Goal: Task Accomplishment & Management: Complete application form

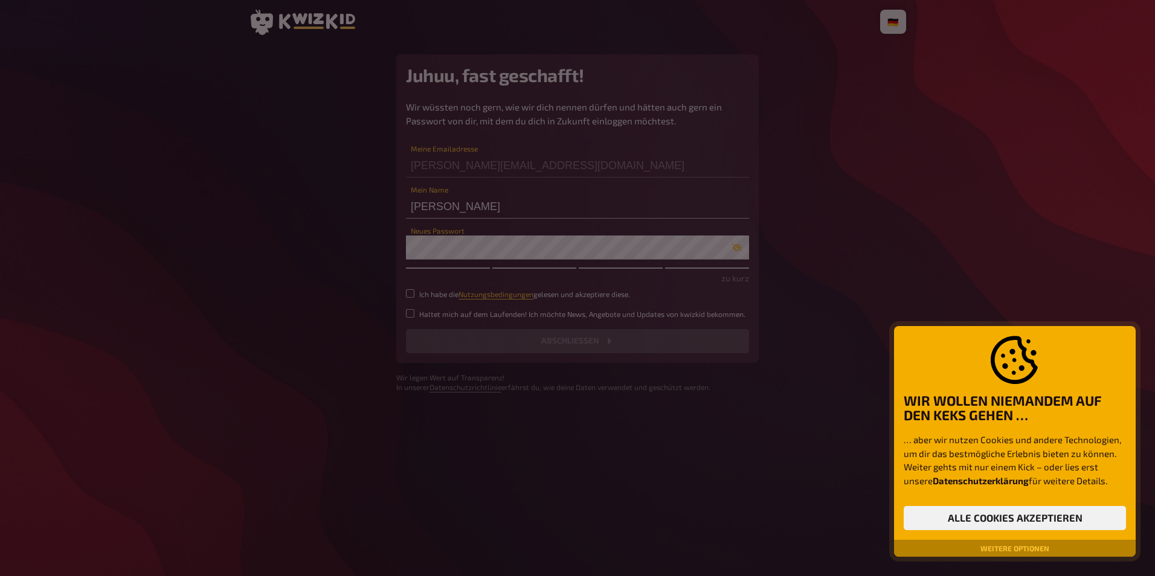
click at [526, 161] on div at bounding box center [577, 288] width 1155 height 576
click at [479, 210] on div at bounding box center [577, 288] width 1155 height 576
click at [988, 513] on button "Alle Cookies akzeptieren" at bounding box center [1015, 518] width 222 height 24
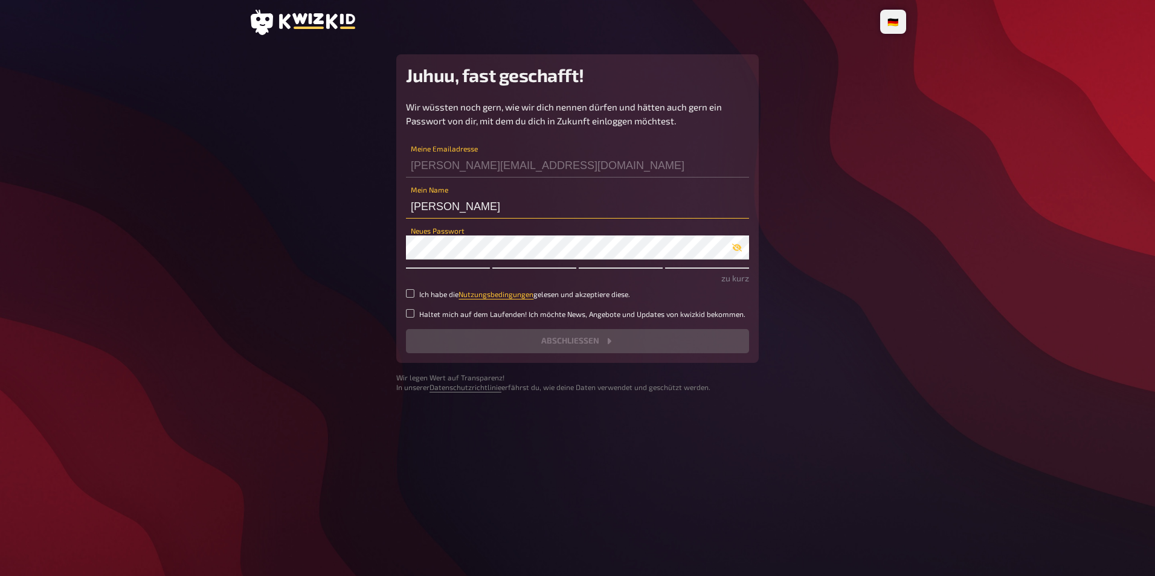
click at [512, 211] on input "[PERSON_NAME]" at bounding box center [577, 207] width 343 height 24
type input "[PERSON_NAME]"
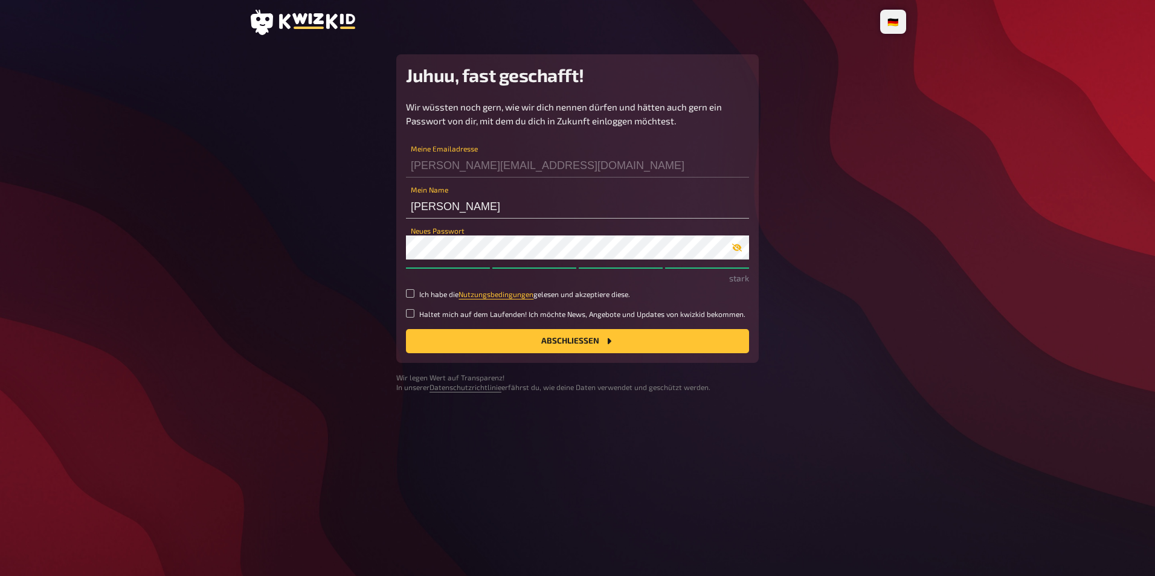
click at [734, 243] on icon "button" at bounding box center [737, 248] width 10 height 10
click at [415, 289] on label "Ich habe die Nutzungsbedingungen gelesen und akzeptiere diese." at bounding box center [577, 294] width 343 height 10
click at [414, 289] on input "Ich habe die Nutzungsbedingungen gelesen und akzeptiere diese." at bounding box center [410, 293] width 8 height 8
checkbox input "true"
click at [412, 314] on input "Haltet mich auf dem Laufenden! Ich möchte News, Angebote und Updates von kwizki…" at bounding box center [410, 313] width 8 height 8
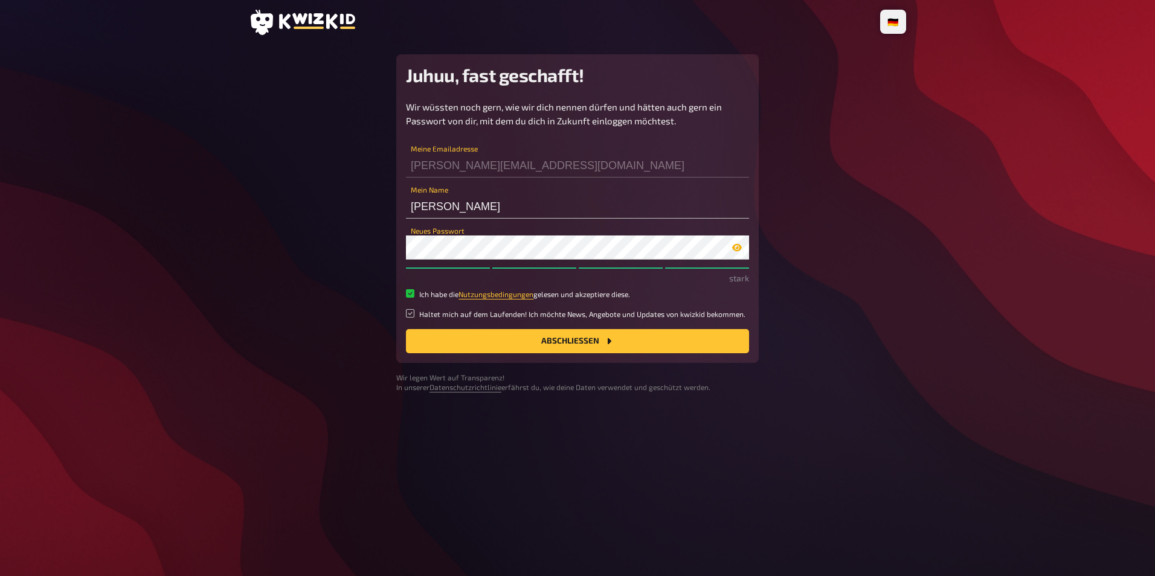
checkbox input "true"
click at [574, 341] on button "Abschließen" at bounding box center [577, 341] width 343 height 24
